Goal: Task Accomplishment & Management: Manage account settings

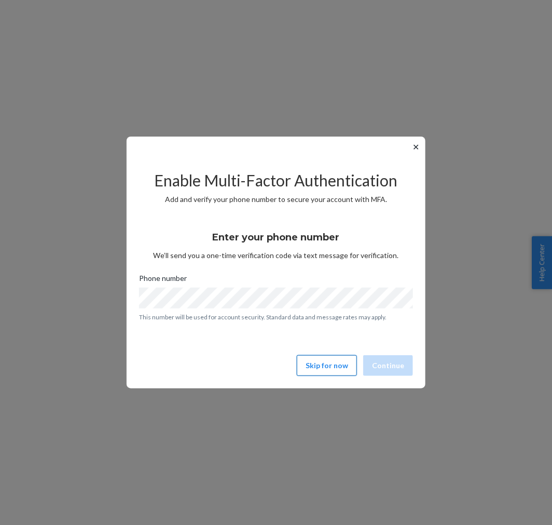
click at [326, 363] on button "Skip for now" at bounding box center [327, 365] width 60 height 21
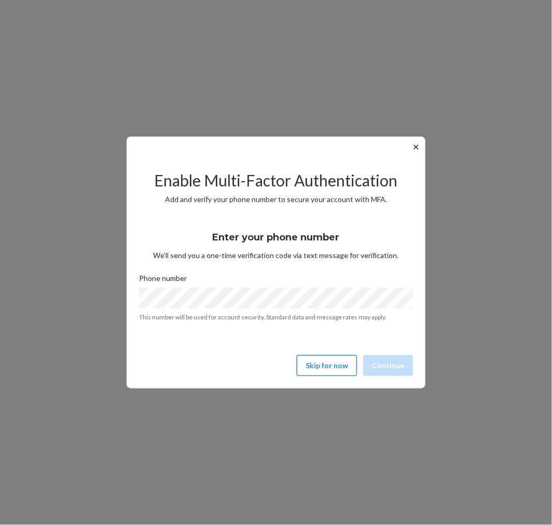
click at [328, 367] on button "Skip for now" at bounding box center [327, 365] width 60 height 21
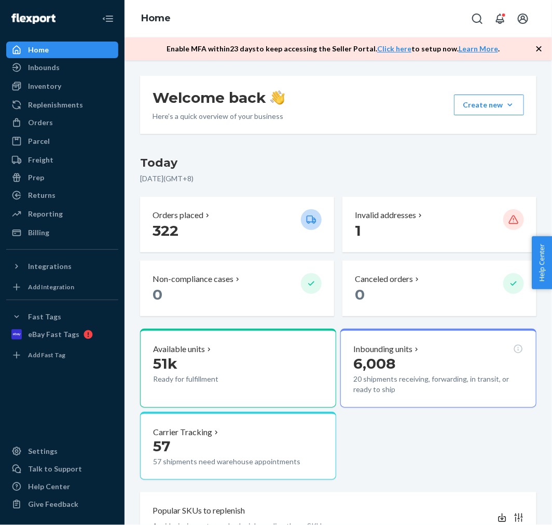
drag, startPoint x: 113, startPoint y: 18, endPoint x: 151, endPoint y: 52, distance: 50.7
click at [113, 18] on icon "Close Navigation" at bounding box center [108, 18] width 12 height 12
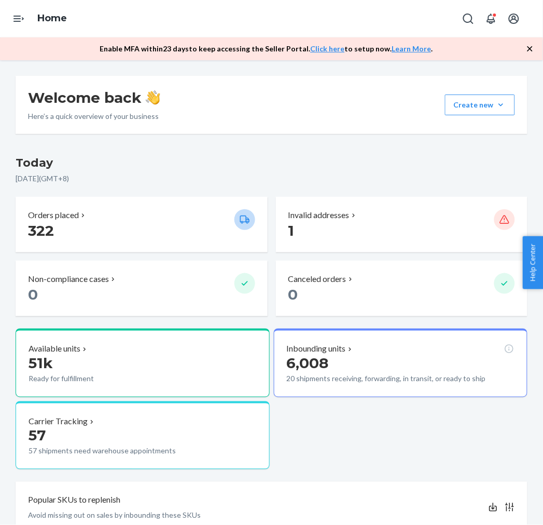
click at [336, 469] on div "[DATE] [DATE] ( GMT+8 ) Orders placed 322 Invalid addresses 1 Non-compliance ca…" at bounding box center [272, 469] width 512 height 629
click at [309, 210] on p "Invalid addresses" at bounding box center [319, 215] width 61 height 12
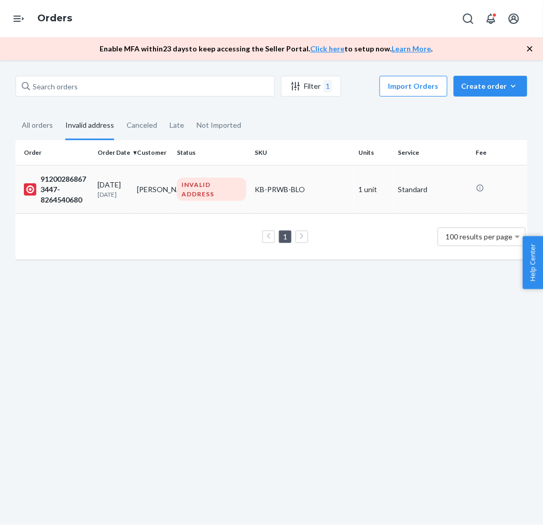
click at [204, 200] on td "INVALID ADDRESS" at bounding box center [212, 189] width 78 height 48
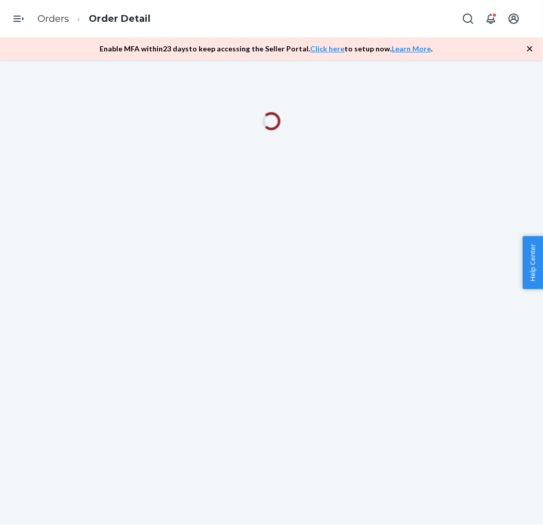
click at [532, 49] on icon "button" at bounding box center [530, 49] width 10 height 10
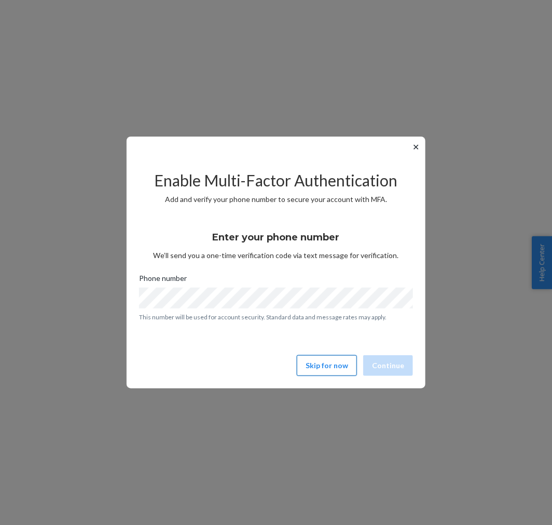
click at [325, 366] on button "Skip for now" at bounding box center [327, 365] width 60 height 21
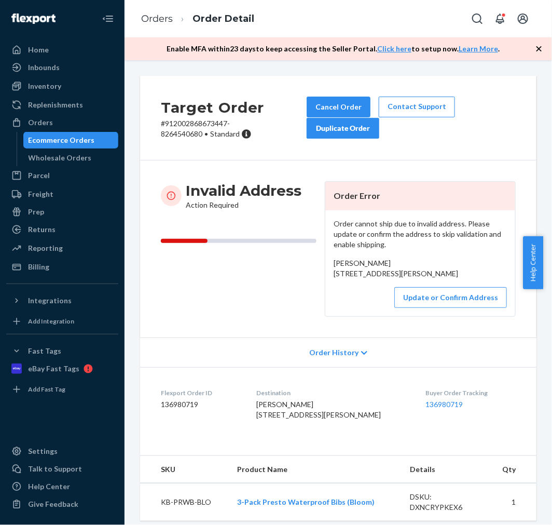
drag, startPoint x: 538, startPoint y: 435, endPoint x: 526, endPoint y: 354, distance: 81.8
click at [538, 432] on div "Target Order # 912002868673447-8264540680 • Standard Cancel Order Contact Suppo…" at bounding box center [339, 292] width 428 height 464
click at [469, 308] on button "Update or Confirm Address" at bounding box center [450, 297] width 113 height 21
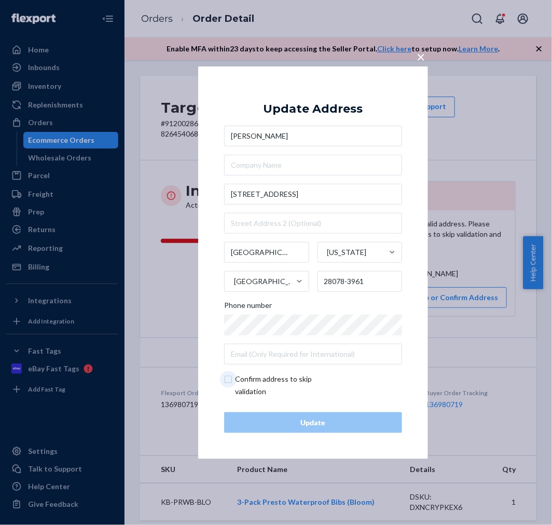
click at [230, 380] on input "checkbox" at bounding box center [284, 385] width 120 height 25
checkbox input "true"
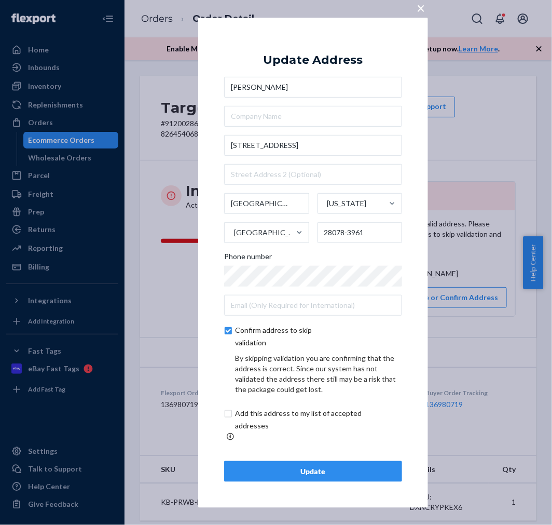
click at [308, 466] on div "Update" at bounding box center [313, 471] width 160 height 10
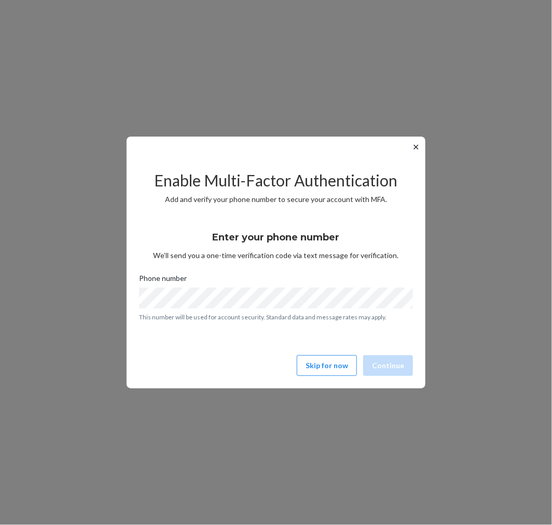
click at [55, 79] on div "✕ Enable Multi-Factor Authentication Add and verify your phone number to secure…" at bounding box center [276, 262] width 552 height 525
click at [325, 374] on button "Skip for now" at bounding box center [327, 365] width 60 height 21
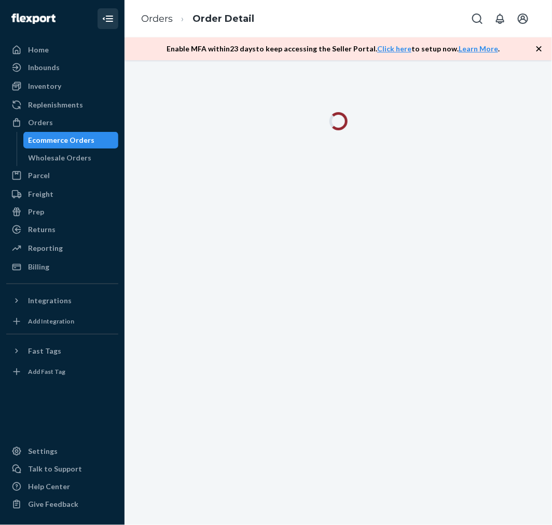
click at [109, 16] on icon "Close Navigation" at bounding box center [109, 19] width 7 height 6
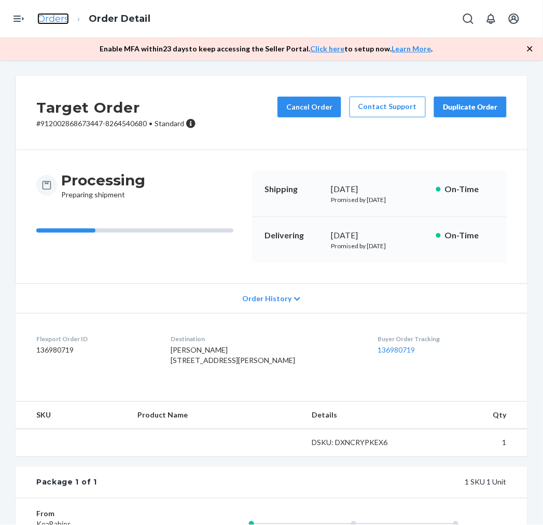
click at [63, 19] on link "Orders" at bounding box center [53, 18] width 32 height 11
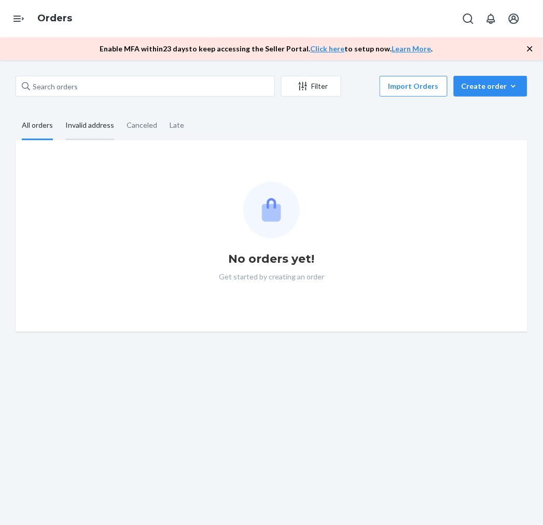
click at [97, 124] on div "Invalid address" at bounding box center [89, 126] width 49 height 29
click at [59, 112] on input "Invalid address" at bounding box center [59, 112] width 0 height 0
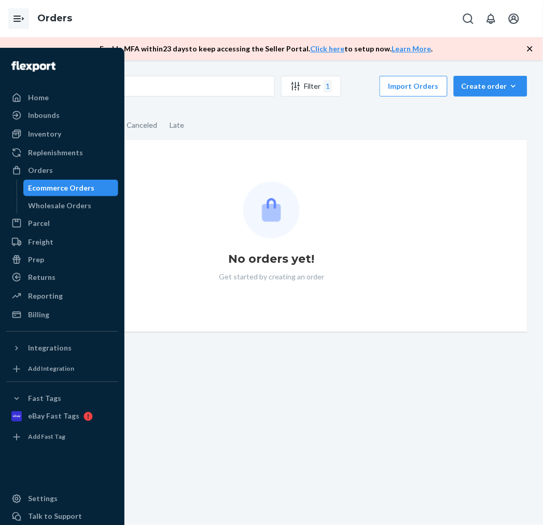
click at [15, 13] on icon "Open Navigation" at bounding box center [18, 18] width 12 height 12
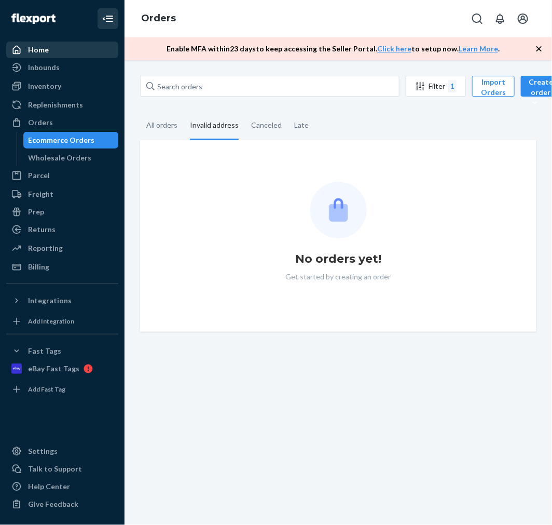
click at [39, 53] on div "Home" at bounding box center [38, 50] width 21 height 10
